Goal: Task Accomplishment & Management: Complete application form

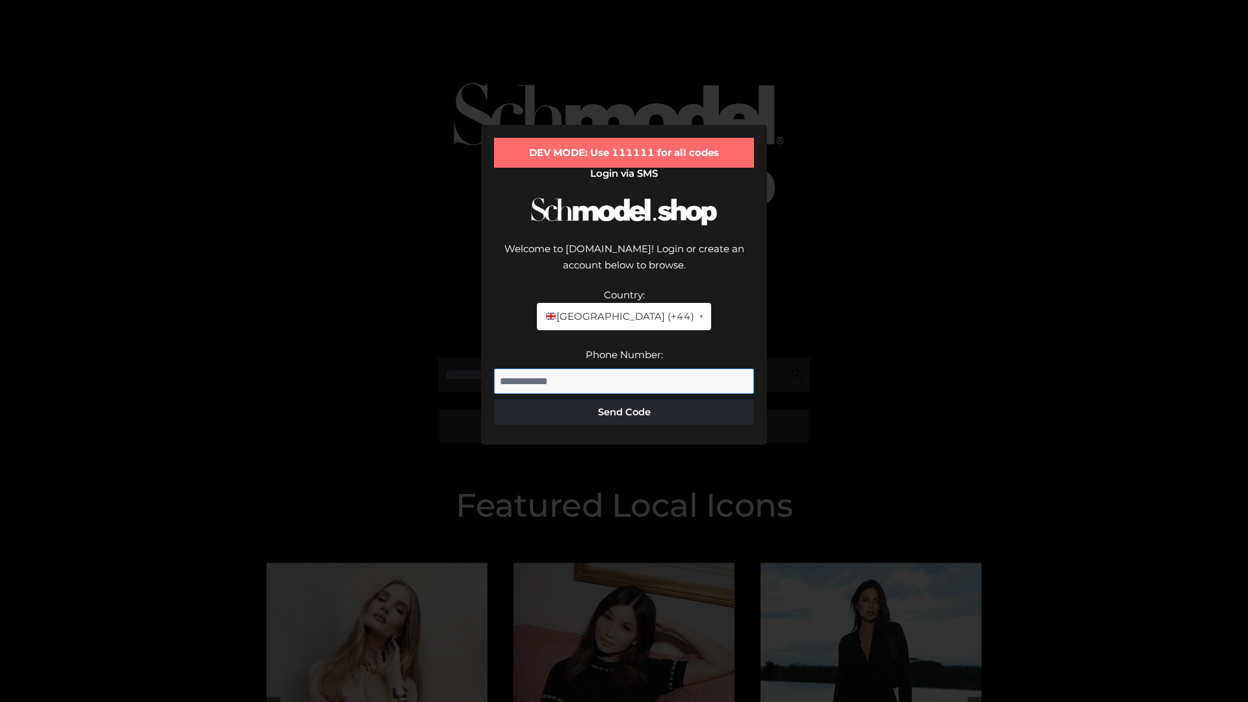
click at [624, 369] on input "Phone Number:" at bounding box center [624, 382] width 260 height 26
type input "**********"
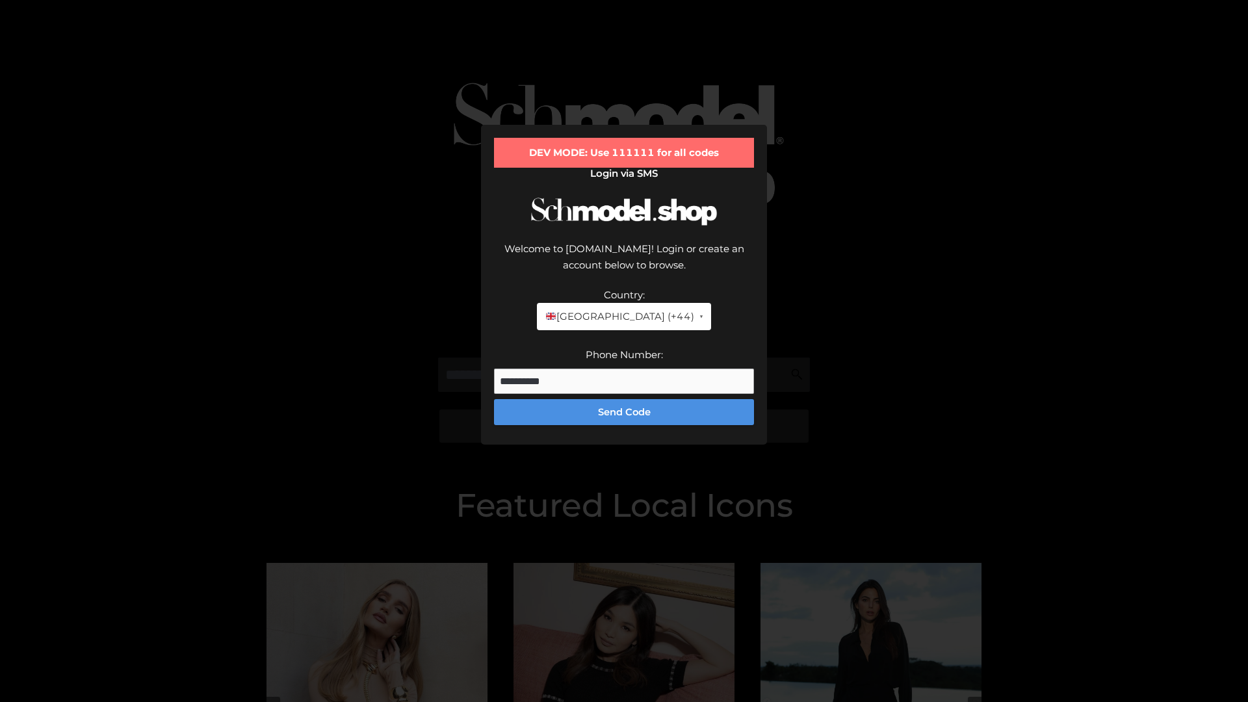
click at [624, 399] on button "Send Code" at bounding box center [624, 412] width 260 height 26
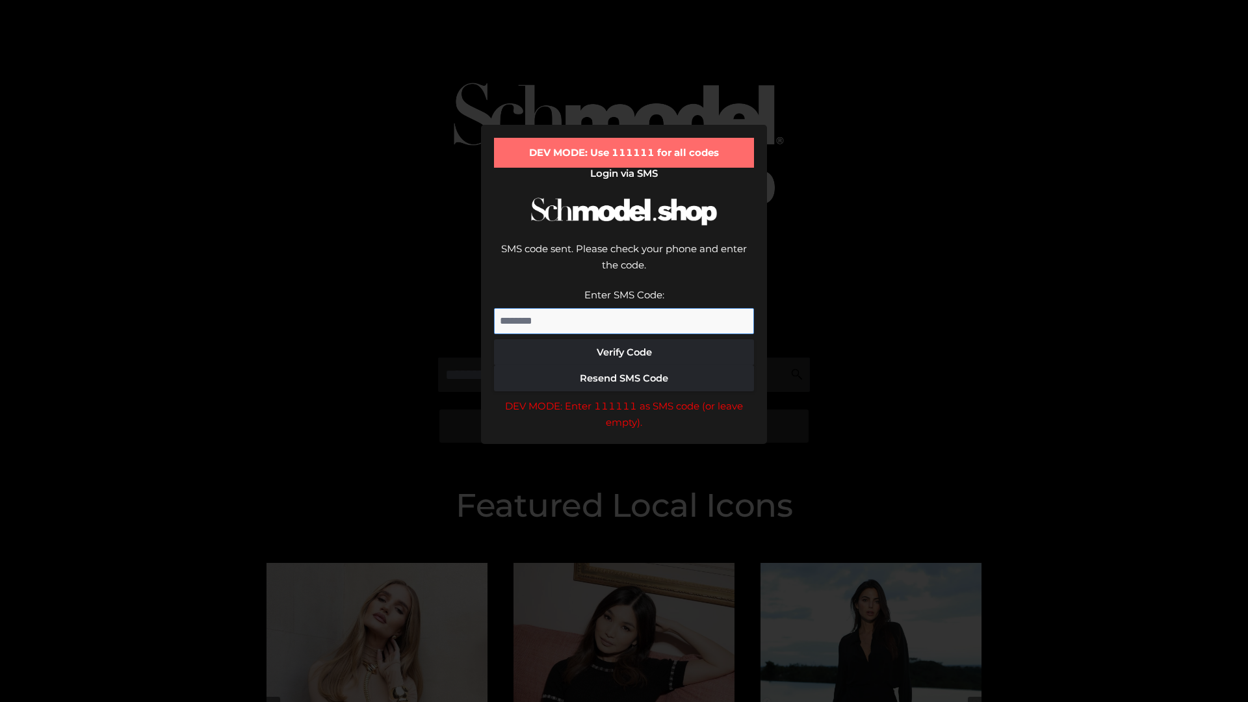
click at [624, 308] on input "Enter SMS Code:" at bounding box center [624, 321] width 260 height 26
type input "******"
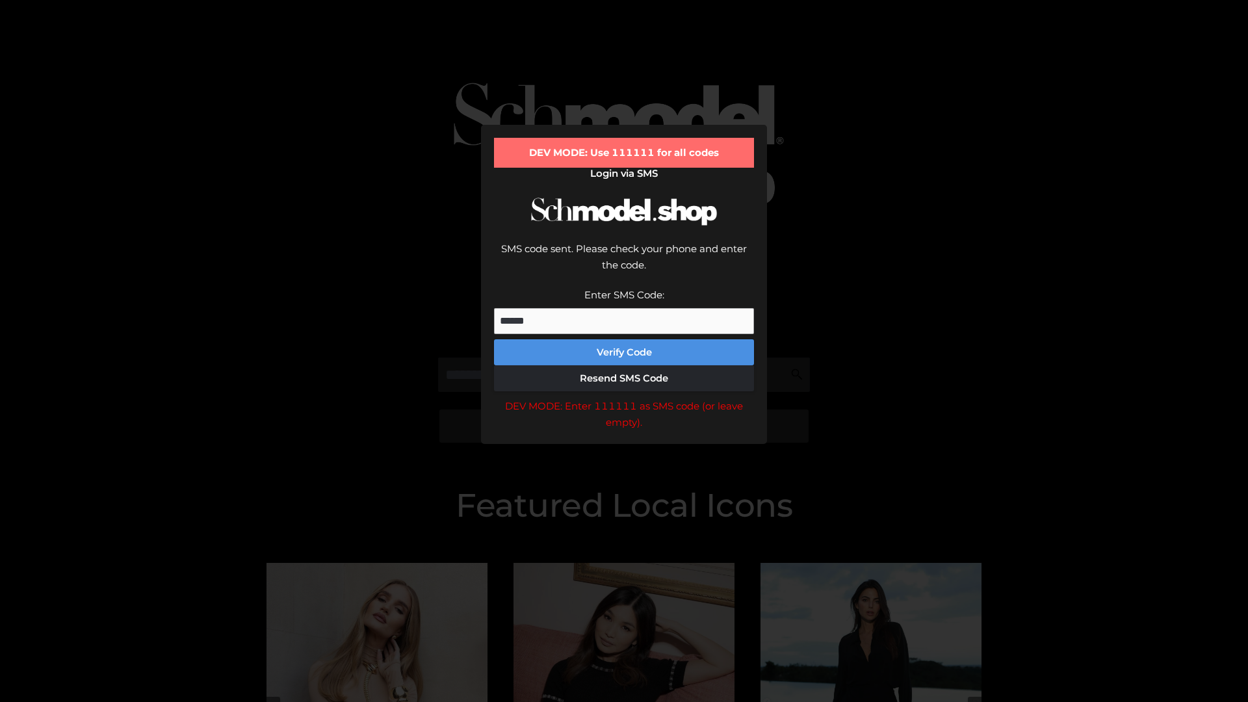
click at [624, 339] on button "Verify Code" at bounding box center [624, 352] width 260 height 26
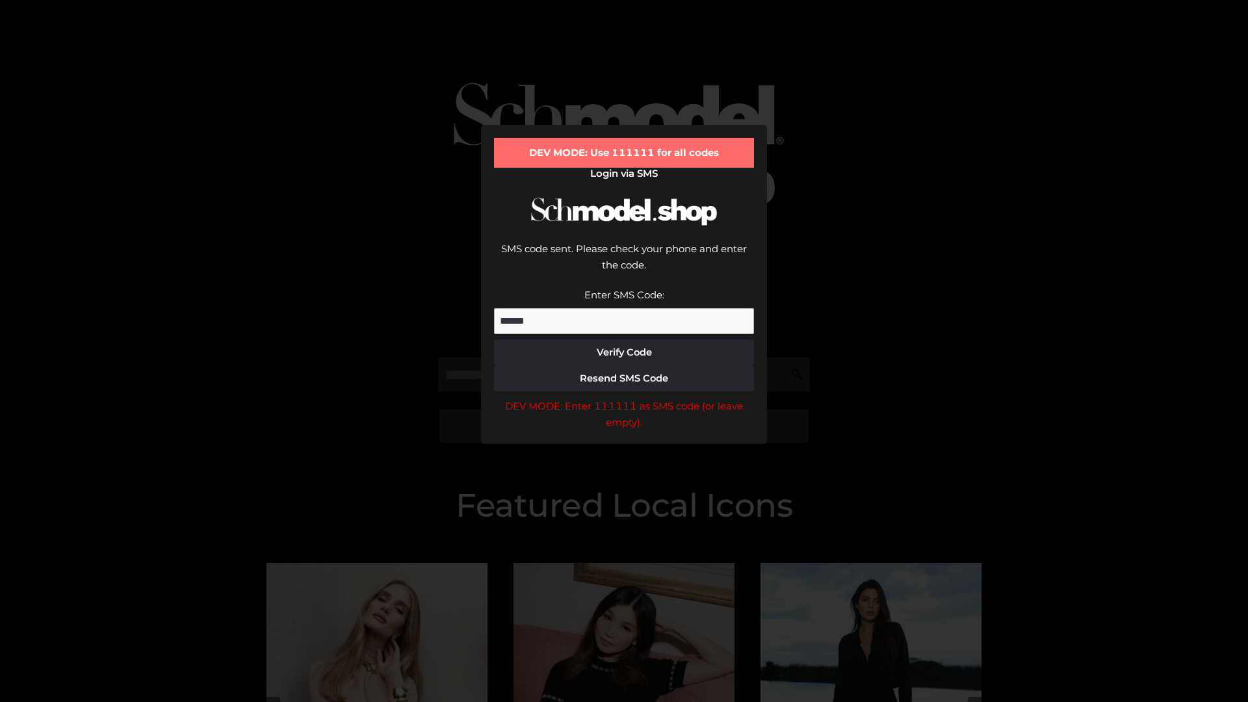
click at [624, 398] on div "DEV MODE: Enter 111111 as SMS code (or leave empty)." at bounding box center [624, 414] width 260 height 33
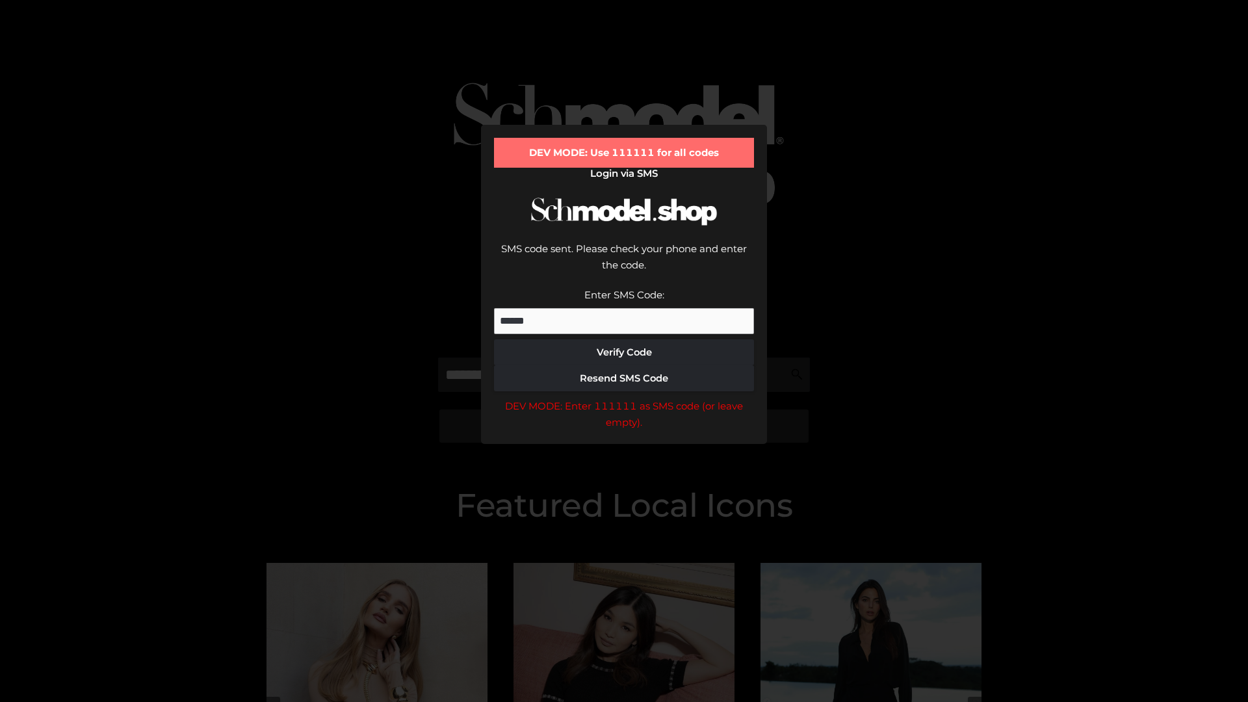
click at [624, 398] on div "DEV MODE: Enter 111111 as SMS code (or leave empty)." at bounding box center [624, 414] width 260 height 33
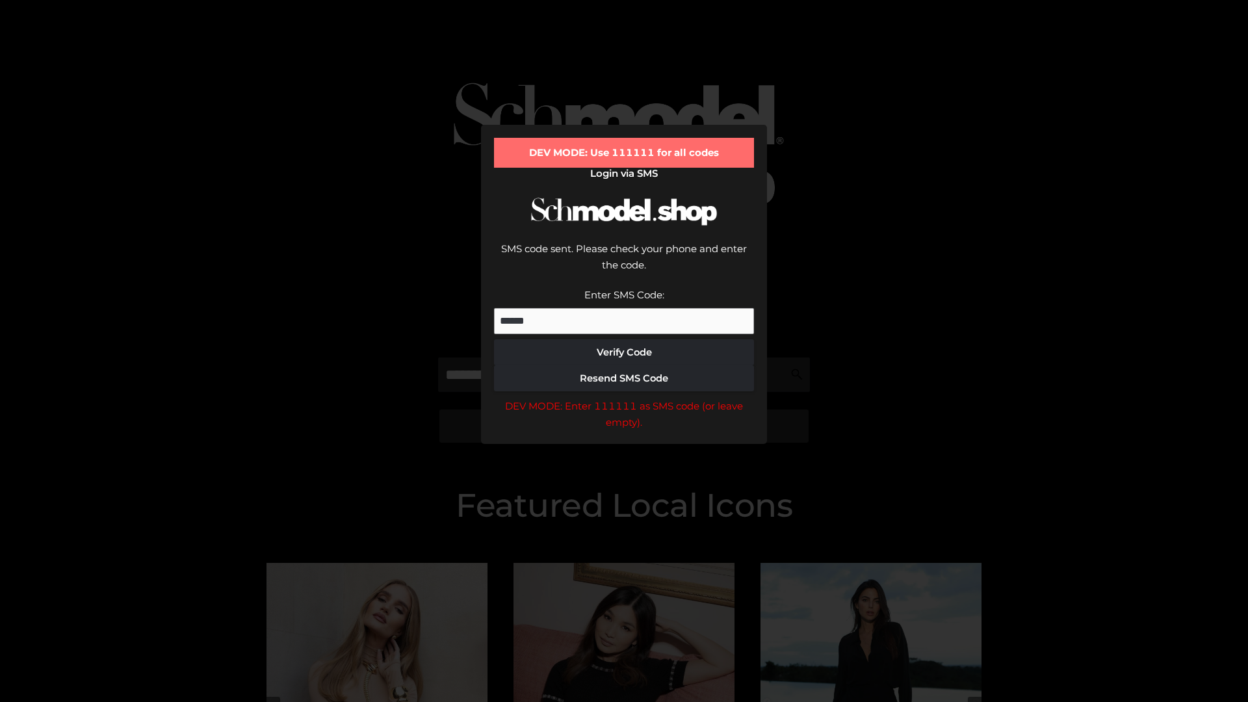
click at [624, 398] on div "DEV MODE: Enter 111111 as SMS code (or leave empty)." at bounding box center [624, 414] width 260 height 33
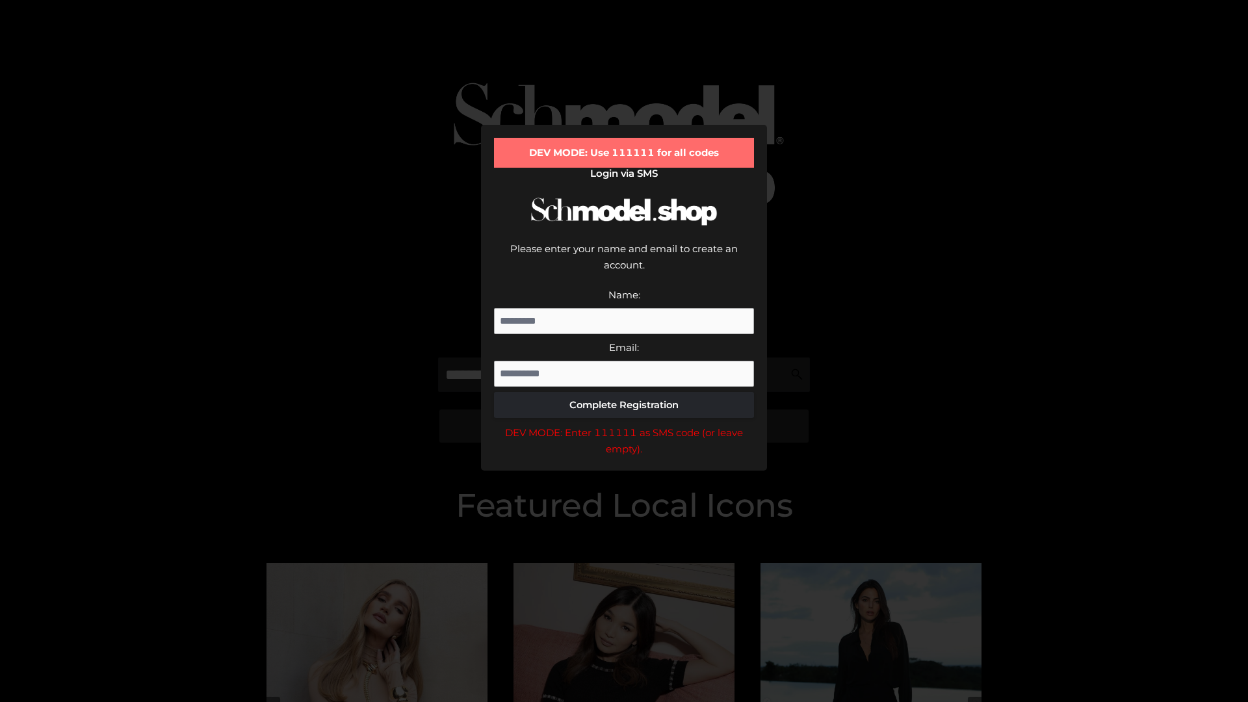
click at [624, 424] on div "DEV MODE: Enter 111111 as SMS code (or leave empty)." at bounding box center [624, 440] width 260 height 33
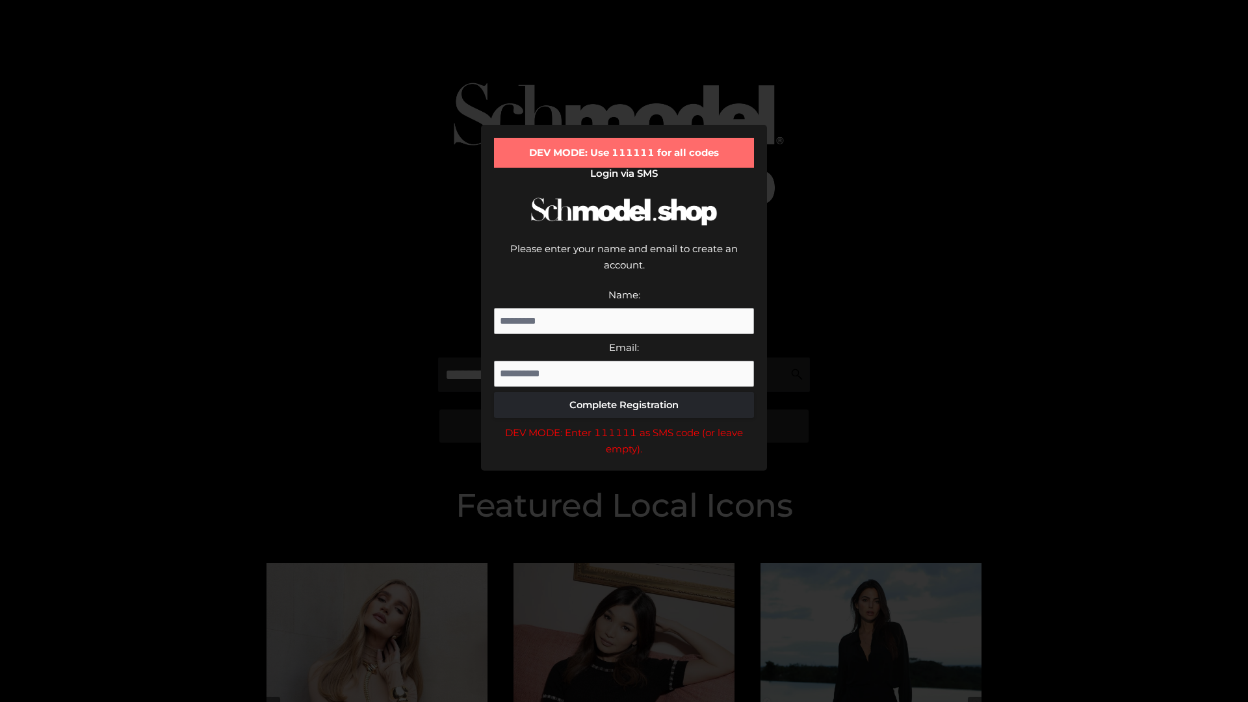
click at [624, 424] on div "DEV MODE: Enter 111111 as SMS code (or leave empty)." at bounding box center [624, 440] width 260 height 33
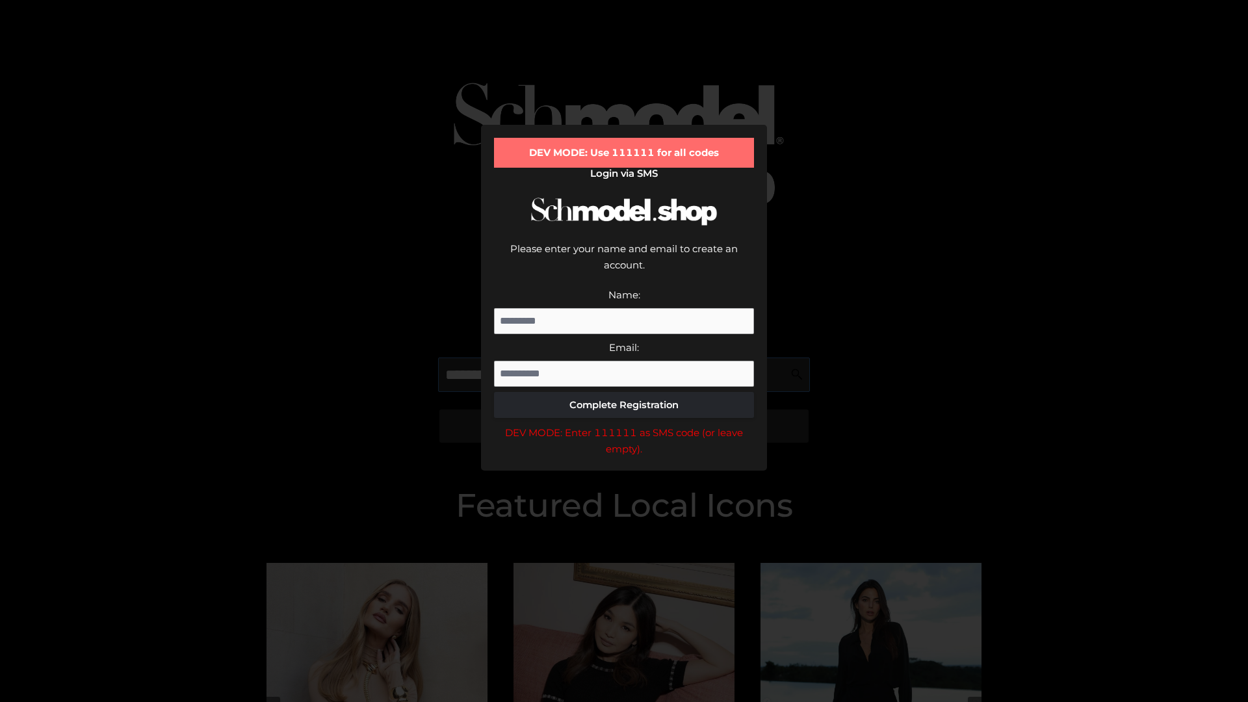
scroll to position [0, 19]
click at [624, 424] on div "DEV MODE: Enter 111111 as SMS code (or leave empty)." at bounding box center [624, 440] width 260 height 33
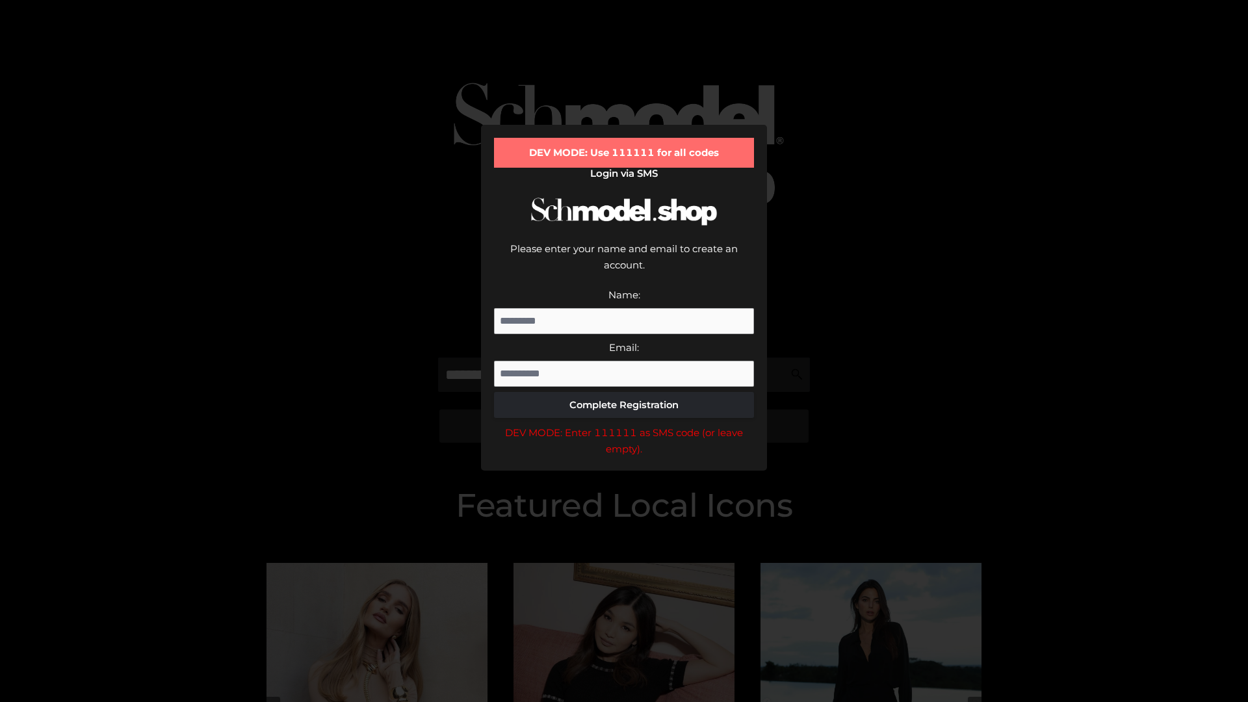
click at [624, 424] on div "DEV MODE: Enter 111111 as SMS code (or leave empty)." at bounding box center [624, 440] width 260 height 33
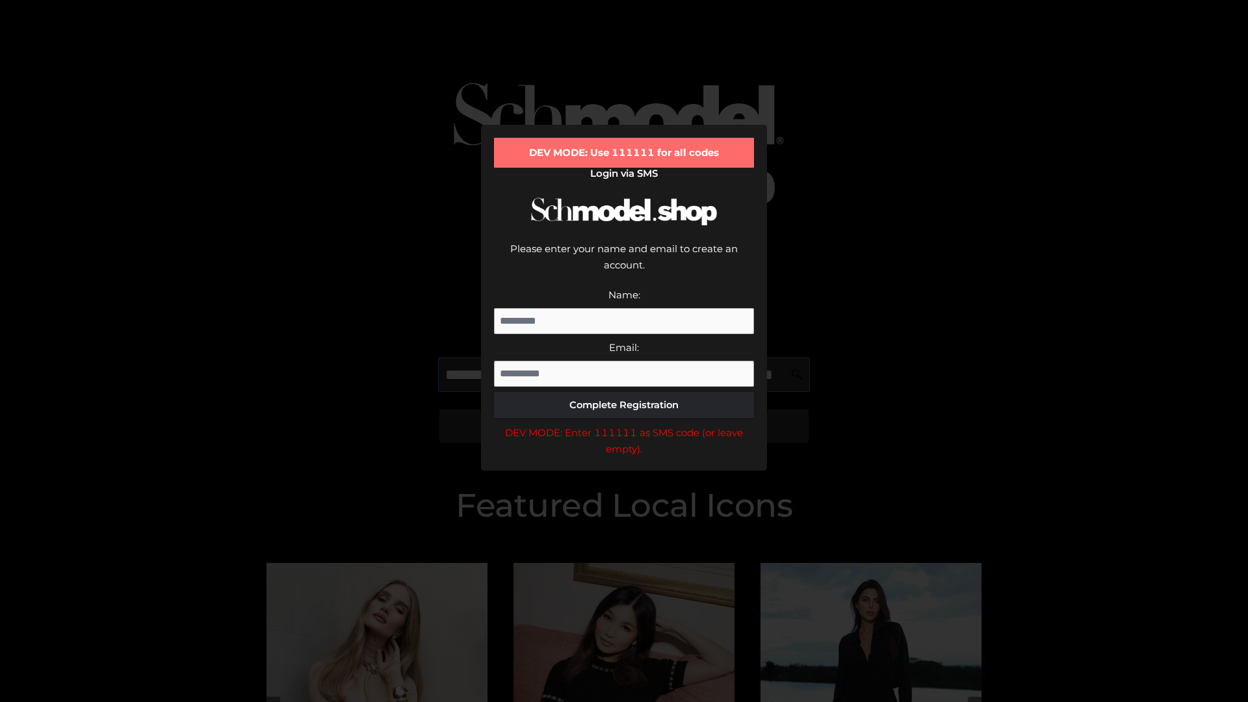
scroll to position [0, 95]
click at [624, 424] on div "DEV MODE: Enter 111111 as SMS code (or leave empty)." at bounding box center [624, 440] width 260 height 33
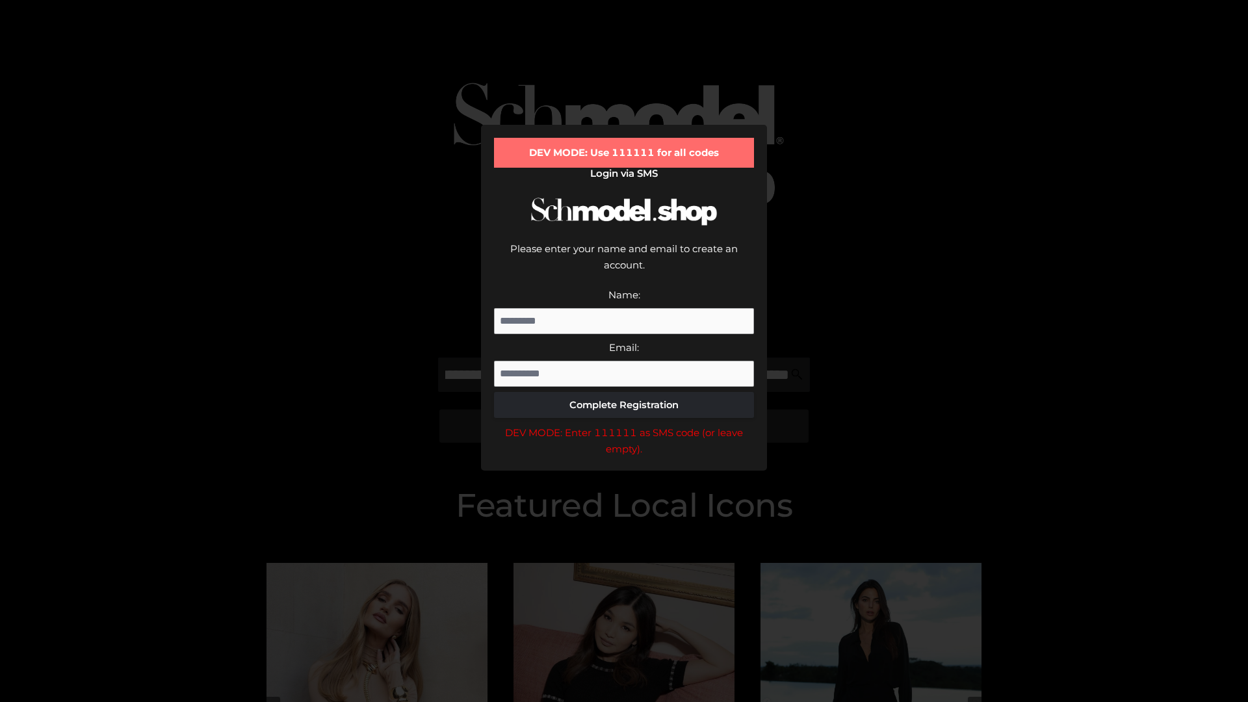
click at [624, 424] on div "DEV MODE: Enter 111111 as SMS code (or leave empty)." at bounding box center [624, 440] width 260 height 33
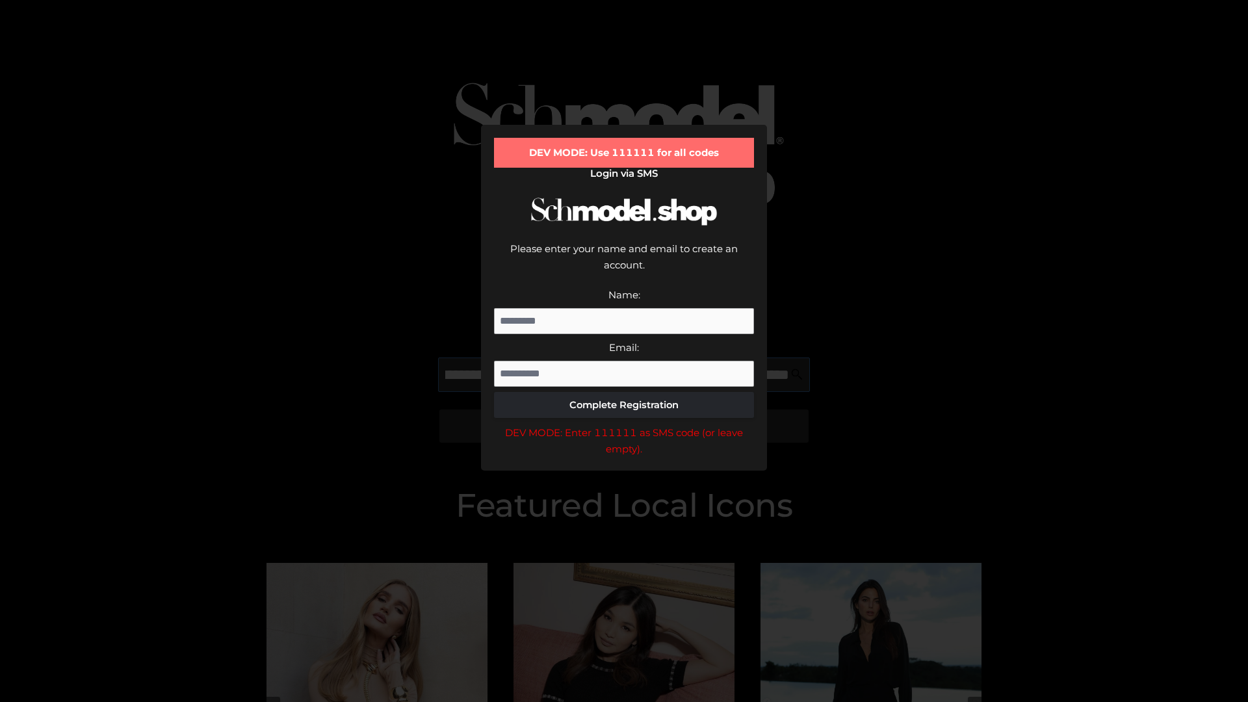
scroll to position [0, 174]
click at [624, 424] on div "DEV MODE: Enter 111111 as SMS code (or leave empty)." at bounding box center [624, 440] width 260 height 33
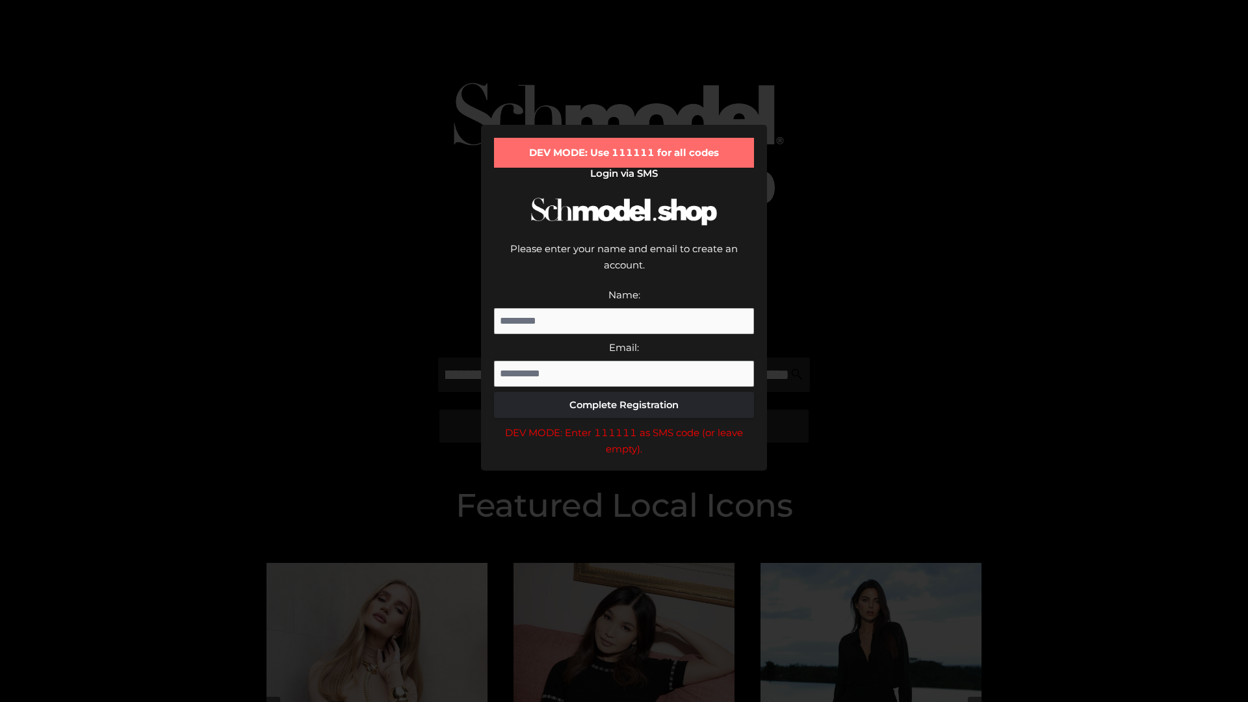
click at [624, 424] on div "DEV MODE: Enter 111111 as SMS code (or leave empty)." at bounding box center [624, 440] width 260 height 33
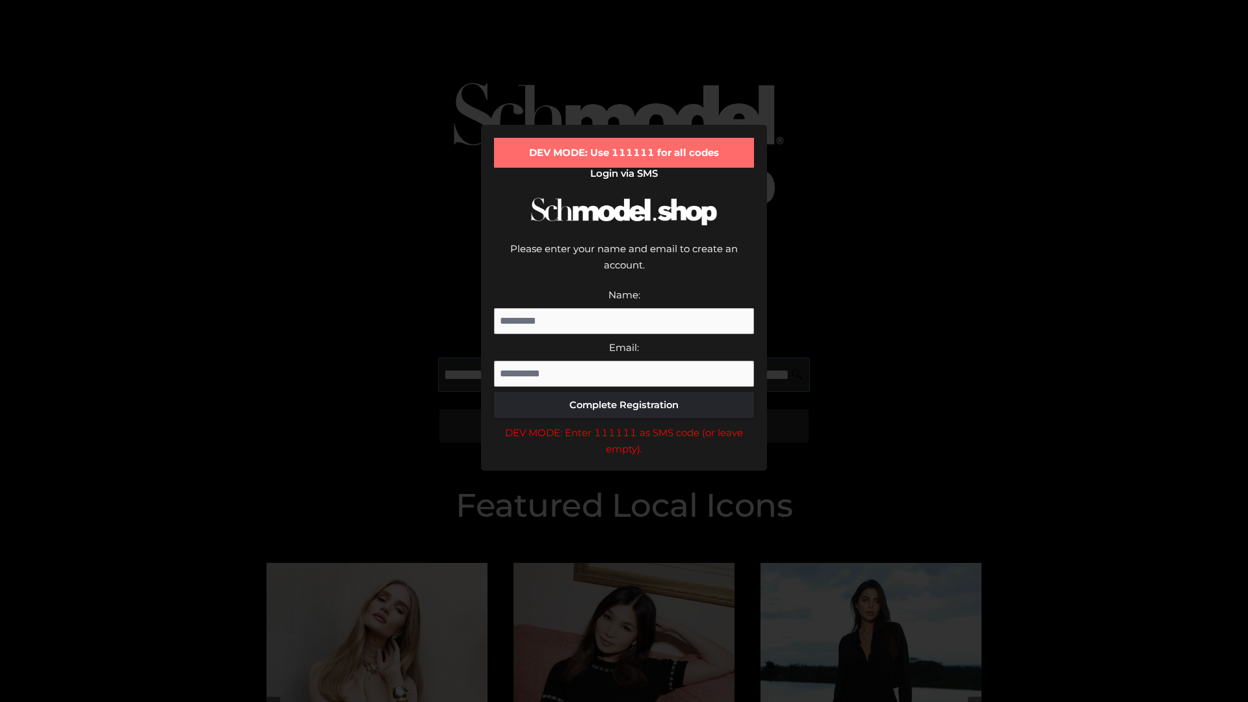
scroll to position [0, 255]
click at [624, 424] on div "DEV MODE: Enter 111111 as SMS code (or leave empty)." at bounding box center [624, 440] width 260 height 33
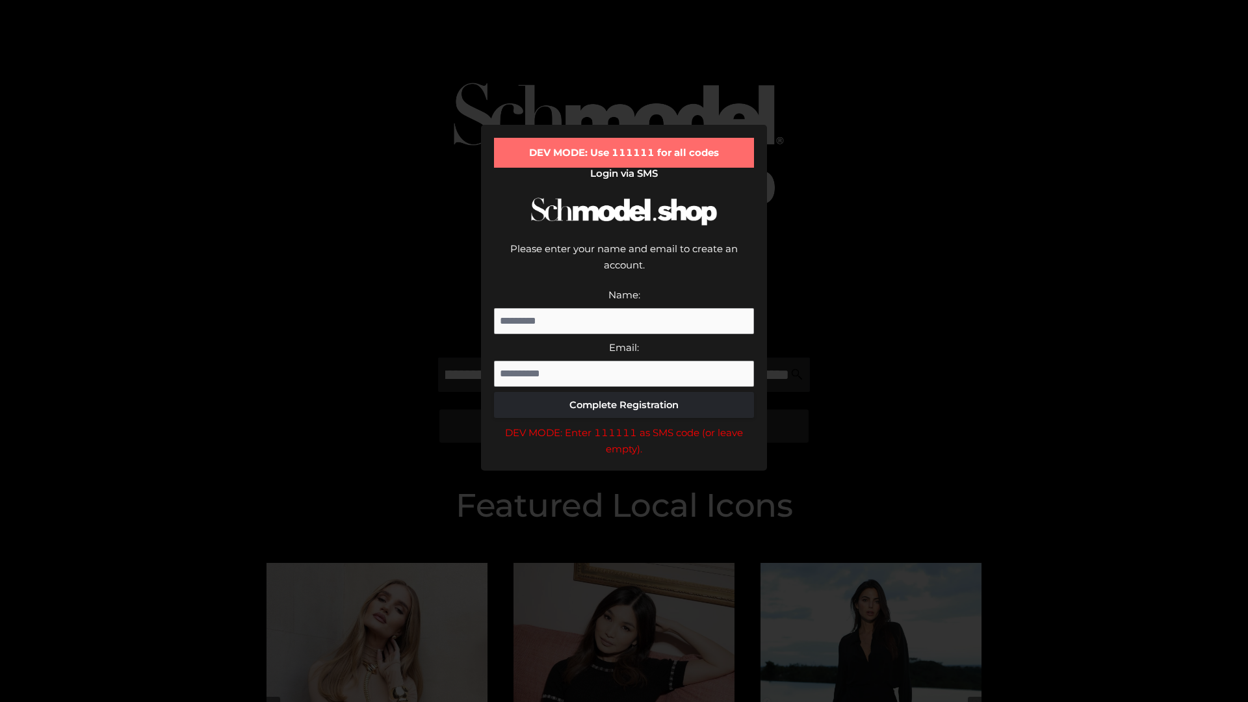
click at [624, 424] on div "DEV MODE: Enter 111111 as SMS code (or leave empty)." at bounding box center [624, 440] width 260 height 33
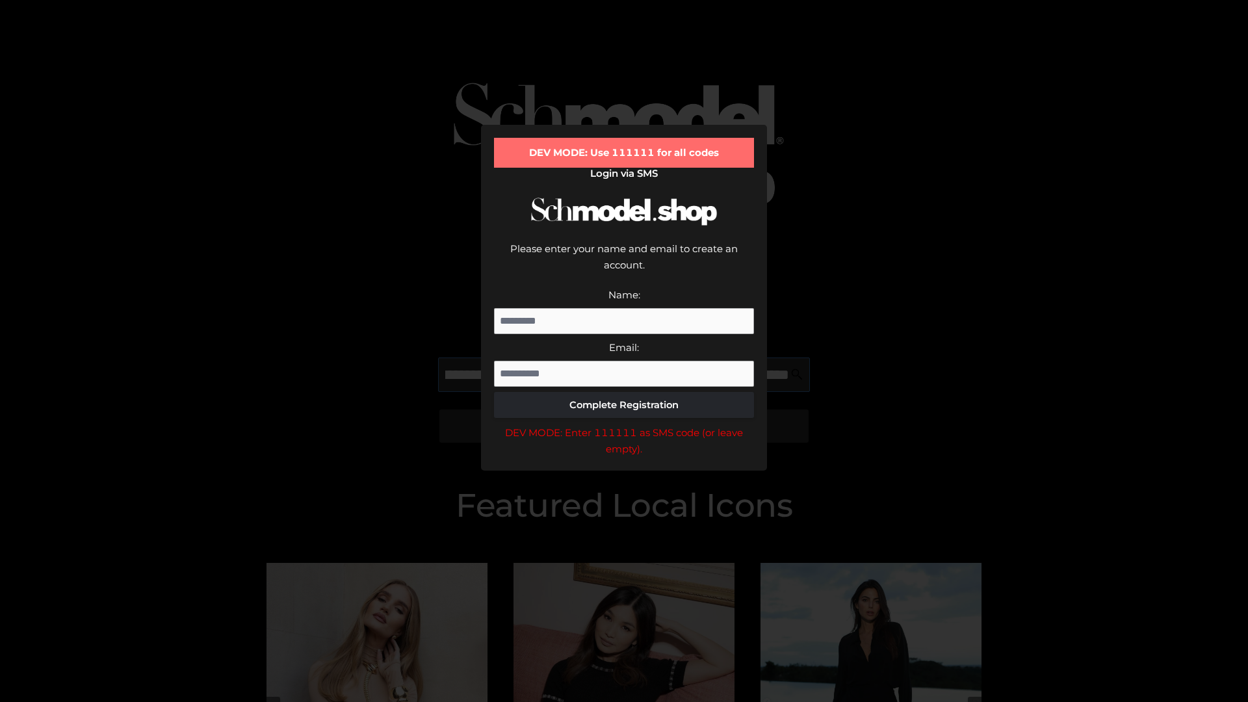
scroll to position [0, 330]
click at [624, 424] on div "DEV MODE: Enter 111111 as SMS code (or leave empty)." at bounding box center [624, 440] width 260 height 33
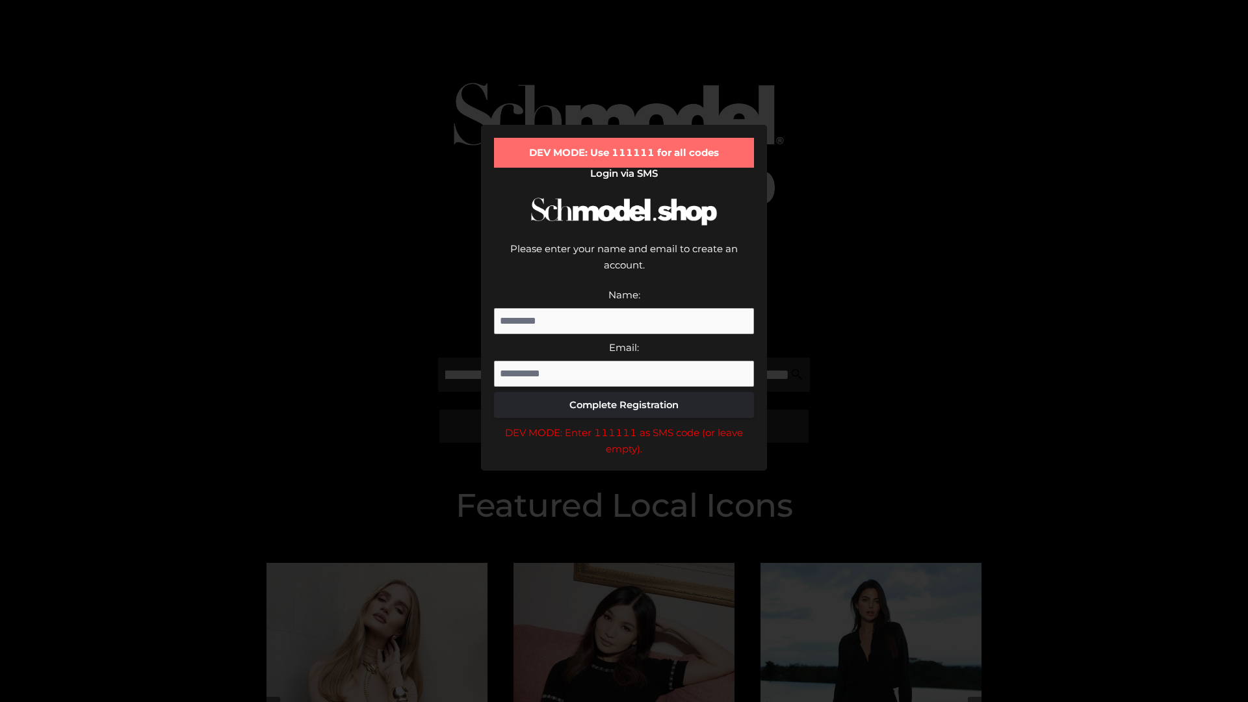
click at [624, 424] on div "DEV MODE: Enter 111111 as SMS code (or leave empty)." at bounding box center [624, 440] width 260 height 33
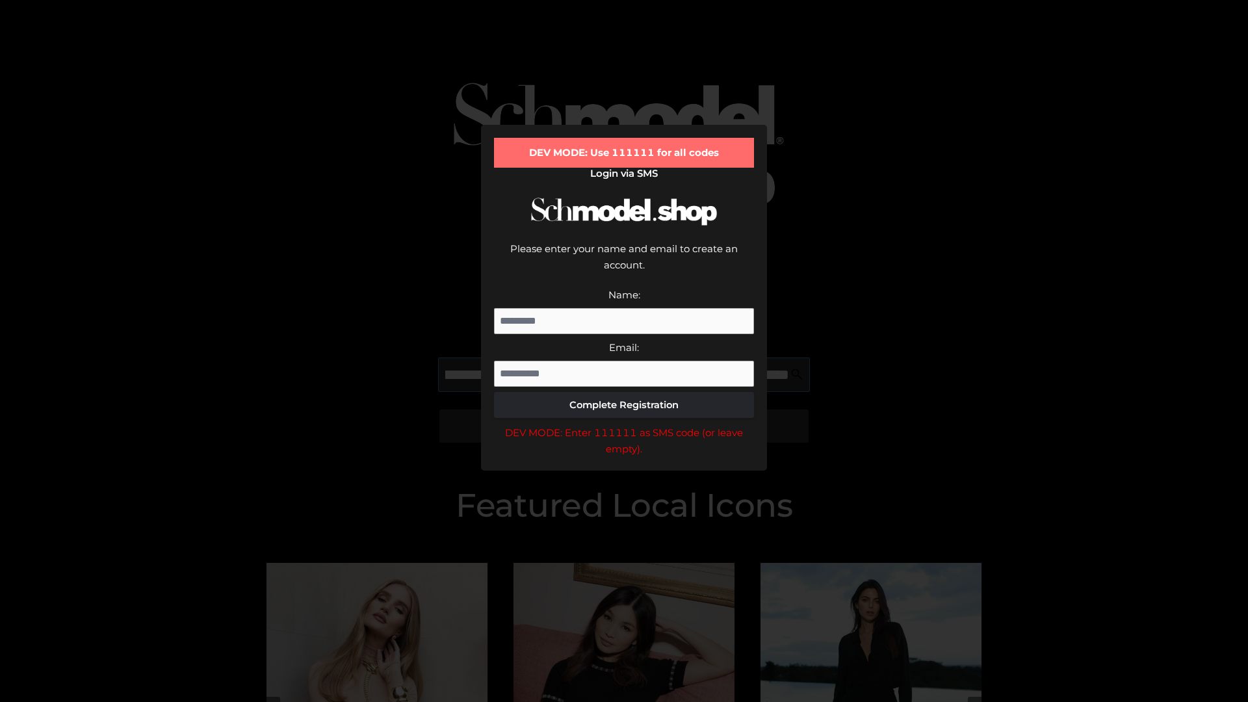
scroll to position [0, 409]
click at [624, 424] on div "DEV MODE: Enter 111111 as SMS code (or leave empty)." at bounding box center [624, 440] width 260 height 33
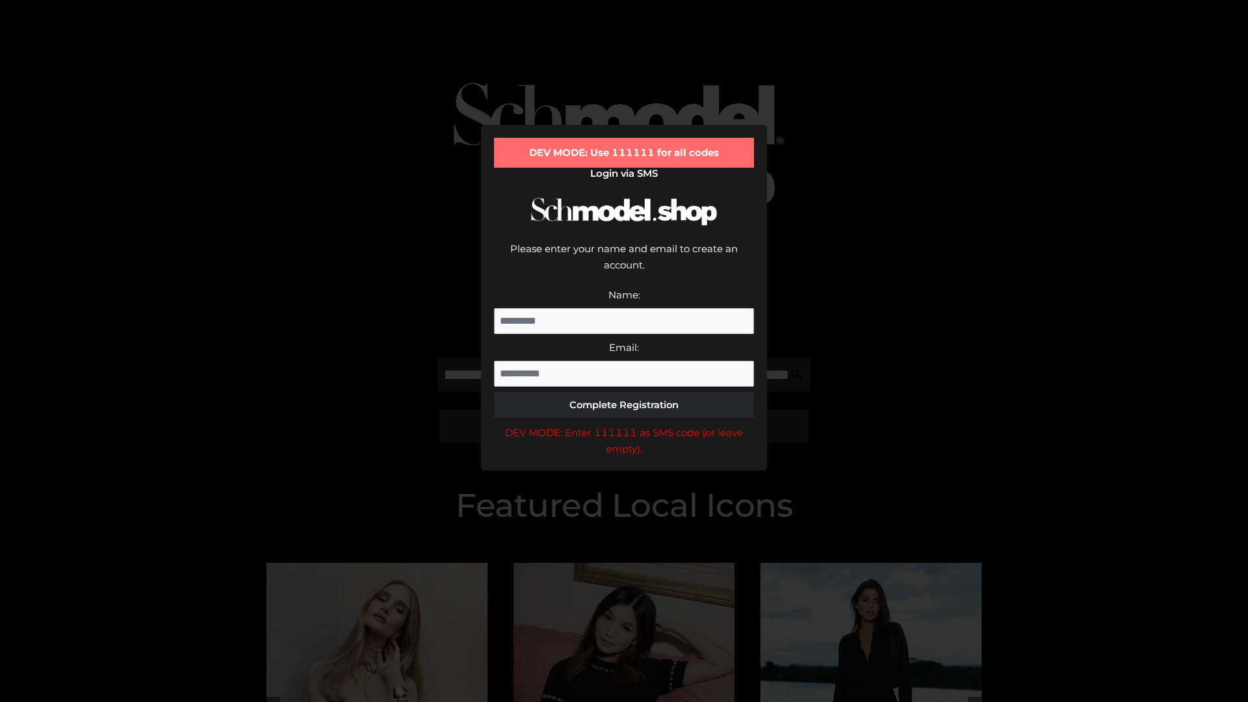
click at [624, 424] on div "DEV MODE: Enter 111111 as SMS code (or leave empty)." at bounding box center [624, 440] width 260 height 33
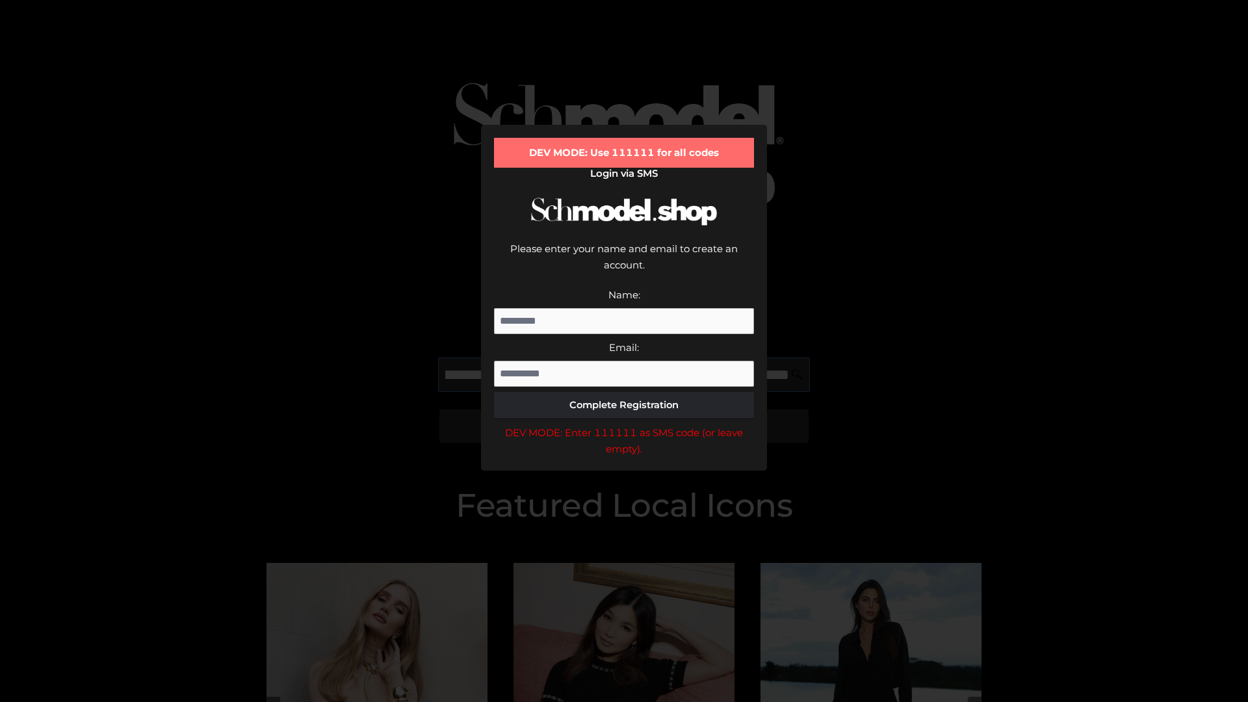
scroll to position [0, 490]
click at [624, 424] on div "DEV MODE: Enter 111111 as SMS code (or leave empty)." at bounding box center [624, 440] width 260 height 33
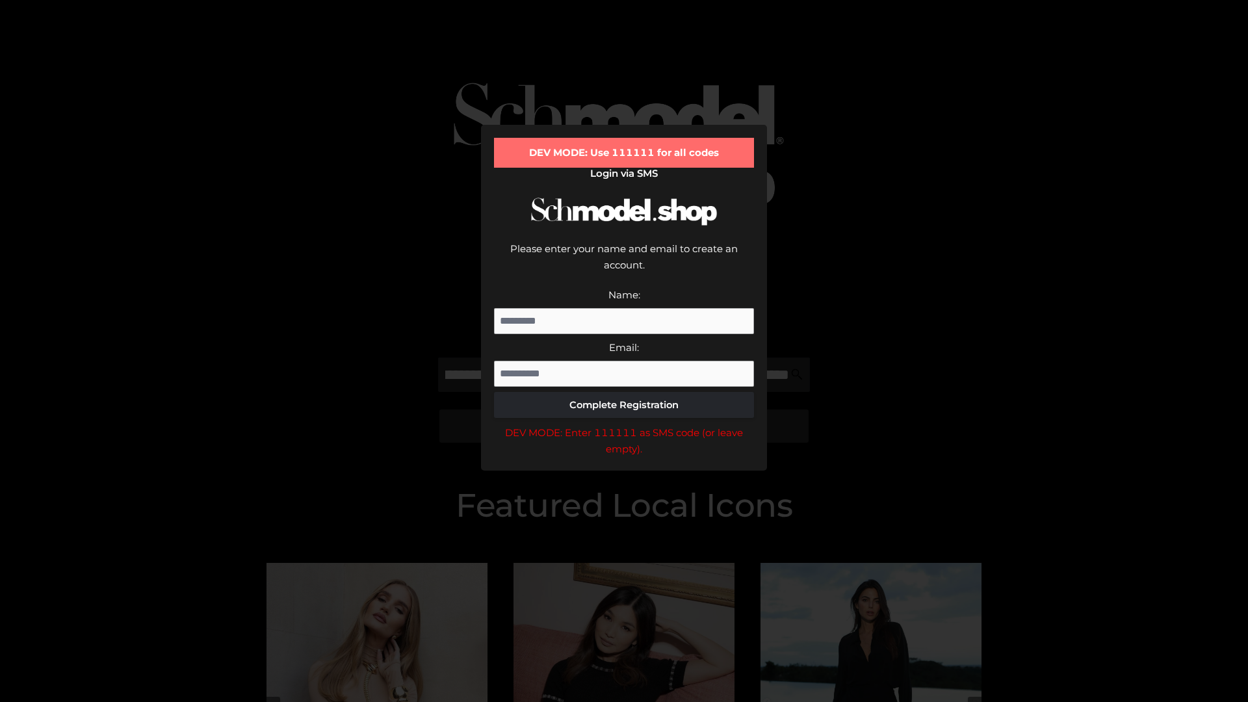
click at [624, 424] on div "DEV MODE: Enter 111111 as SMS code (or leave empty)." at bounding box center [624, 440] width 260 height 33
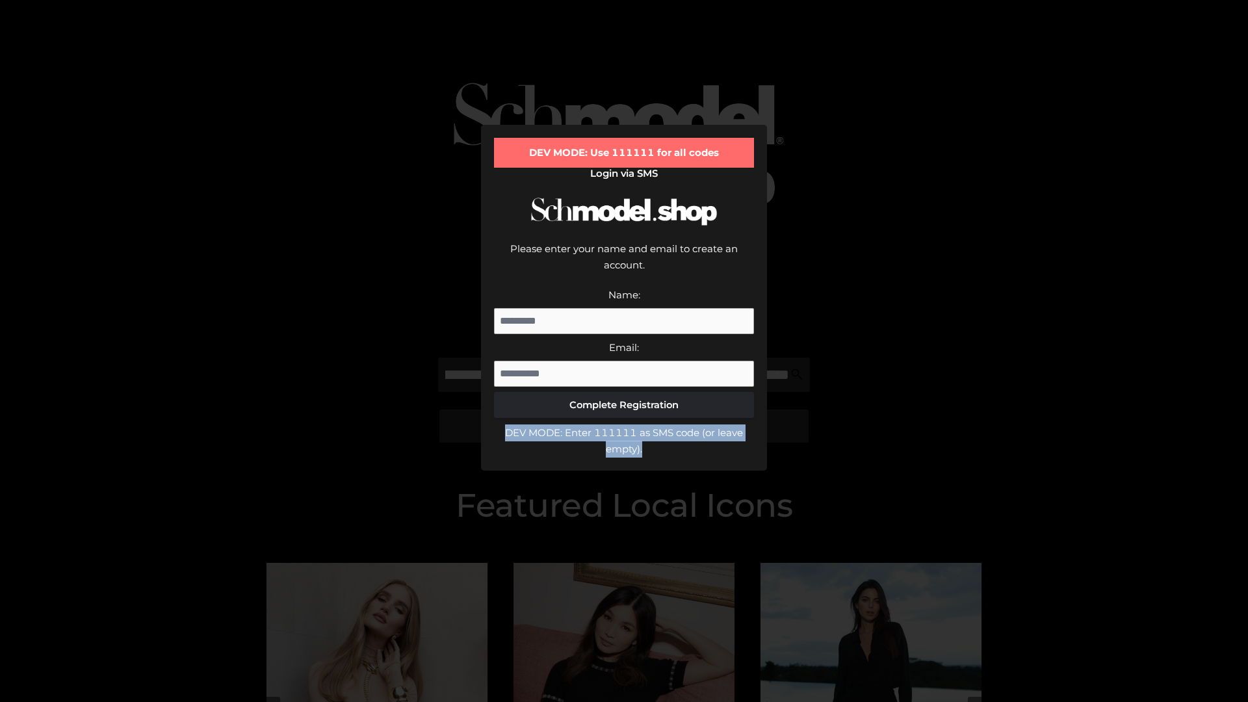
scroll to position [0, 0]
type input "**********"
